Goal: Task Accomplishment & Management: Manage account settings

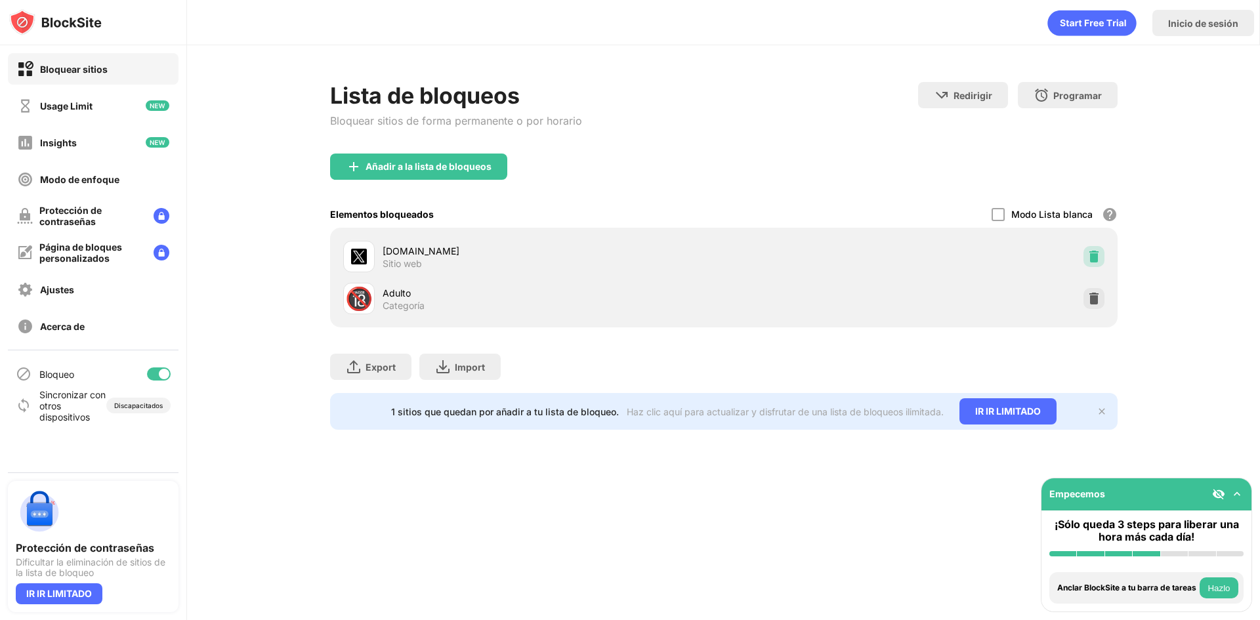
click at [1087, 256] on img at bounding box center [1093, 256] width 13 height 13
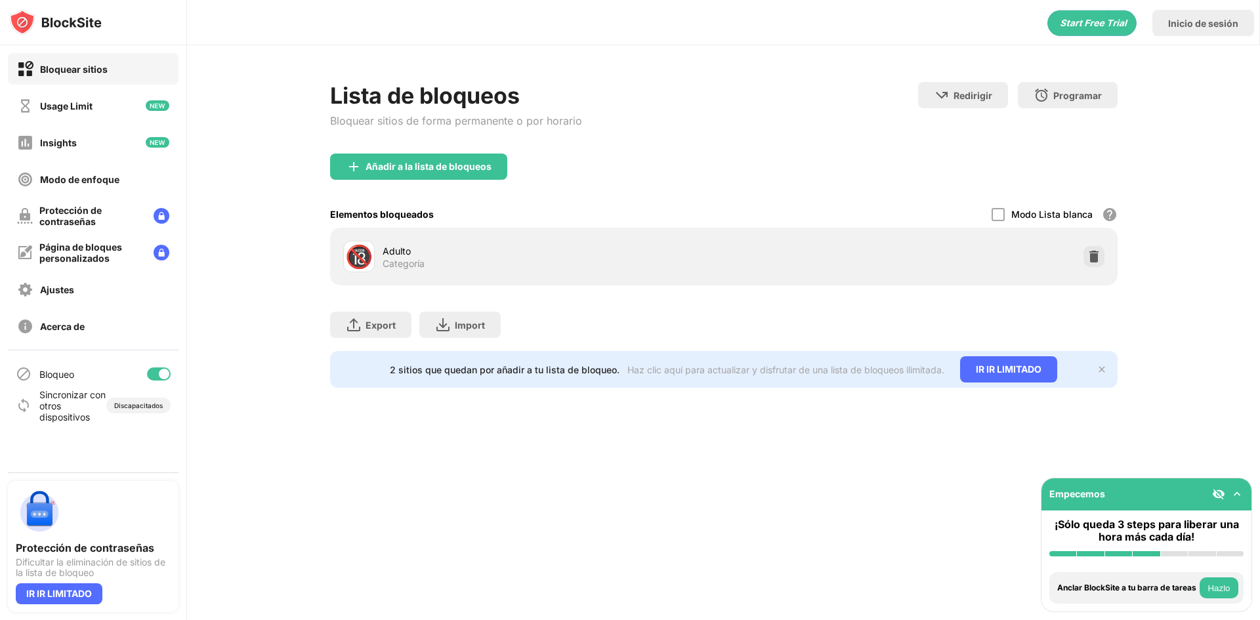
click at [488, 147] on div "Lista de bloqueos Bloquear sitios de forma permanente o por horario" at bounding box center [456, 118] width 252 height 72
click at [475, 163] on div "Añadir a la lista de bloqueos" at bounding box center [429, 166] width 126 height 10
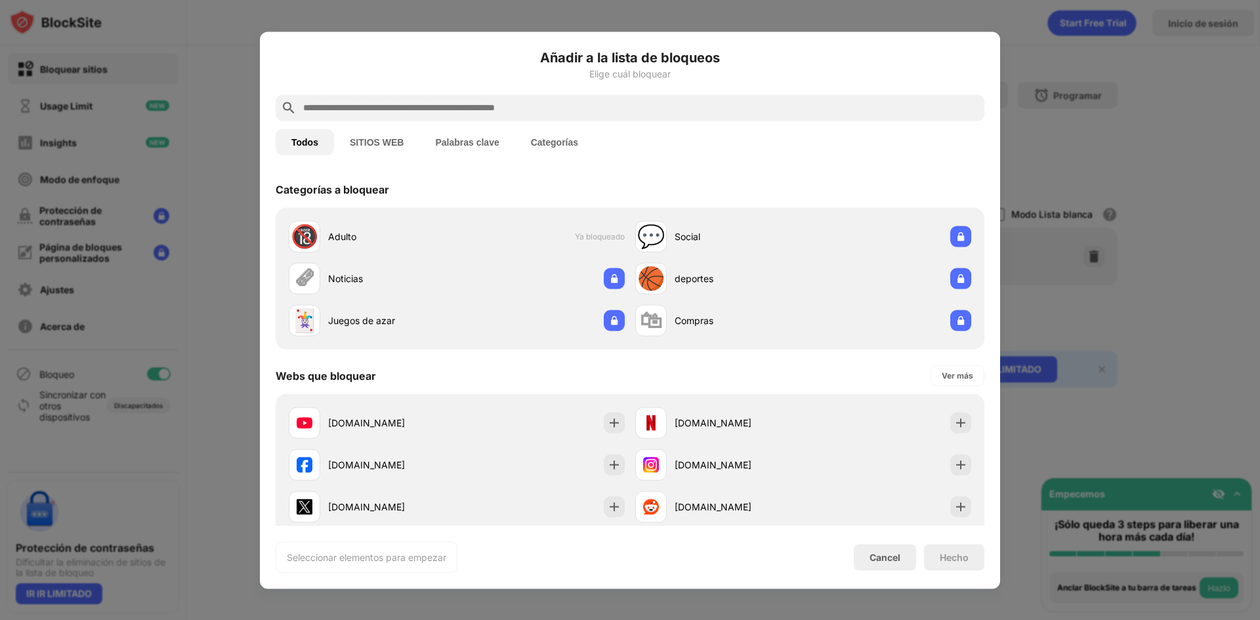
click at [604, 98] on div at bounding box center [630, 107] width 709 height 26
click at [601, 114] on input "text" at bounding box center [640, 108] width 677 height 16
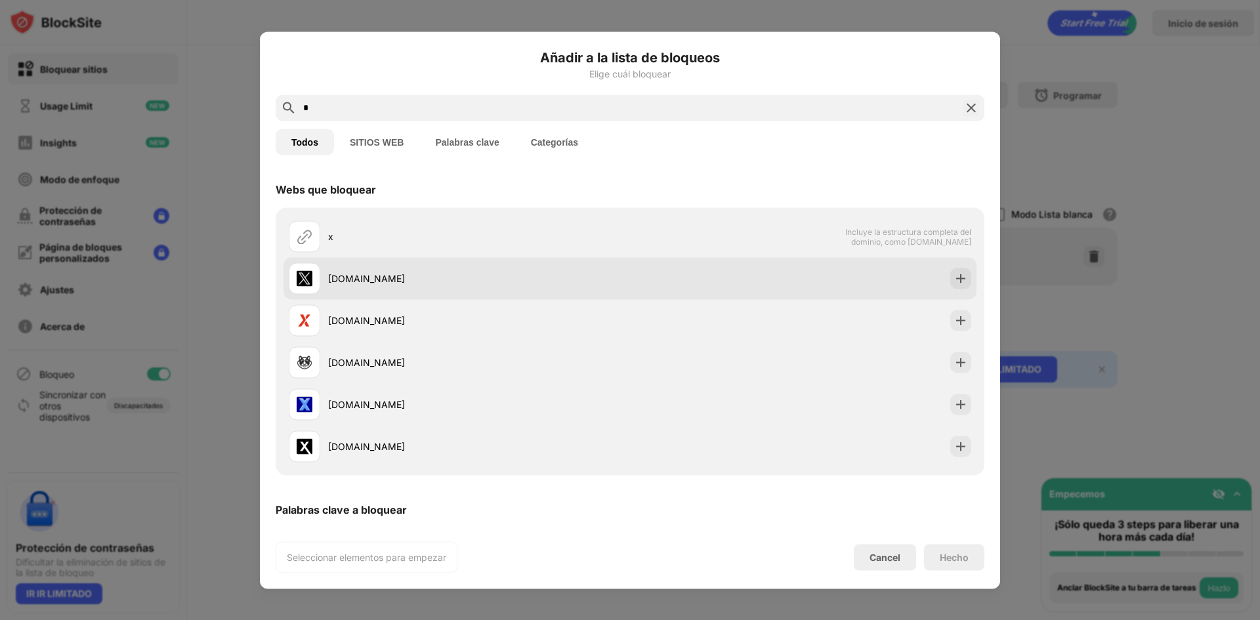
type input "*"
click at [957, 281] on img at bounding box center [960, 278] width 13 height 13
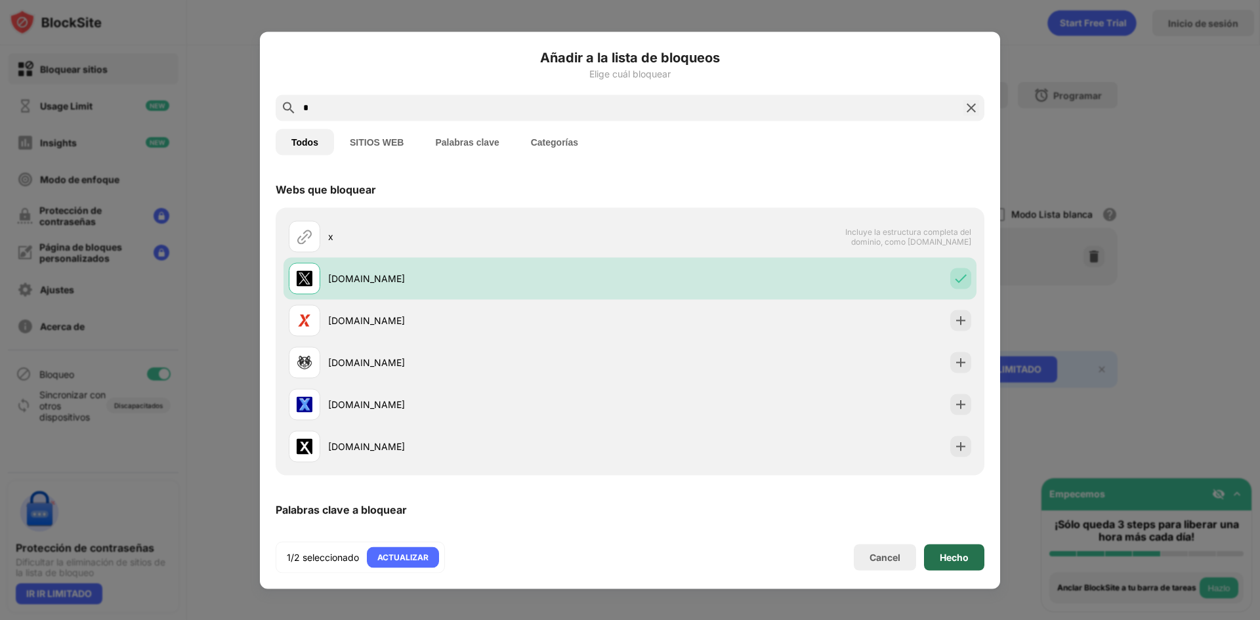
click at [968, 558] on div "Hecho" at bounding box center [954, 557] width 29 height 10
